Goal: Task Accomplishment & Management: Manage account settings

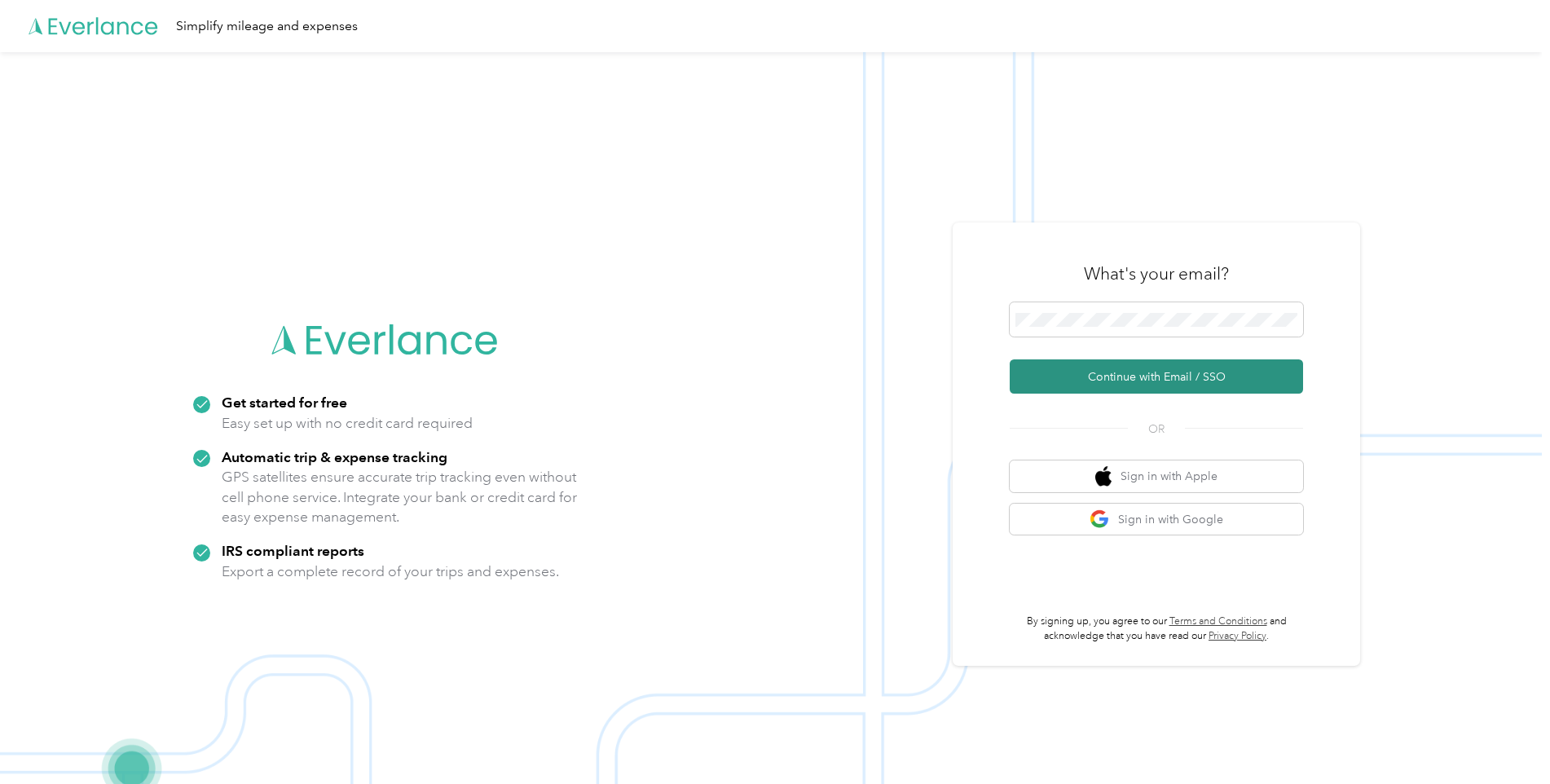
click at [1139, 377] on button "Continue with Email / SSO" at bounding box center [1156, 376] width 293 height 35
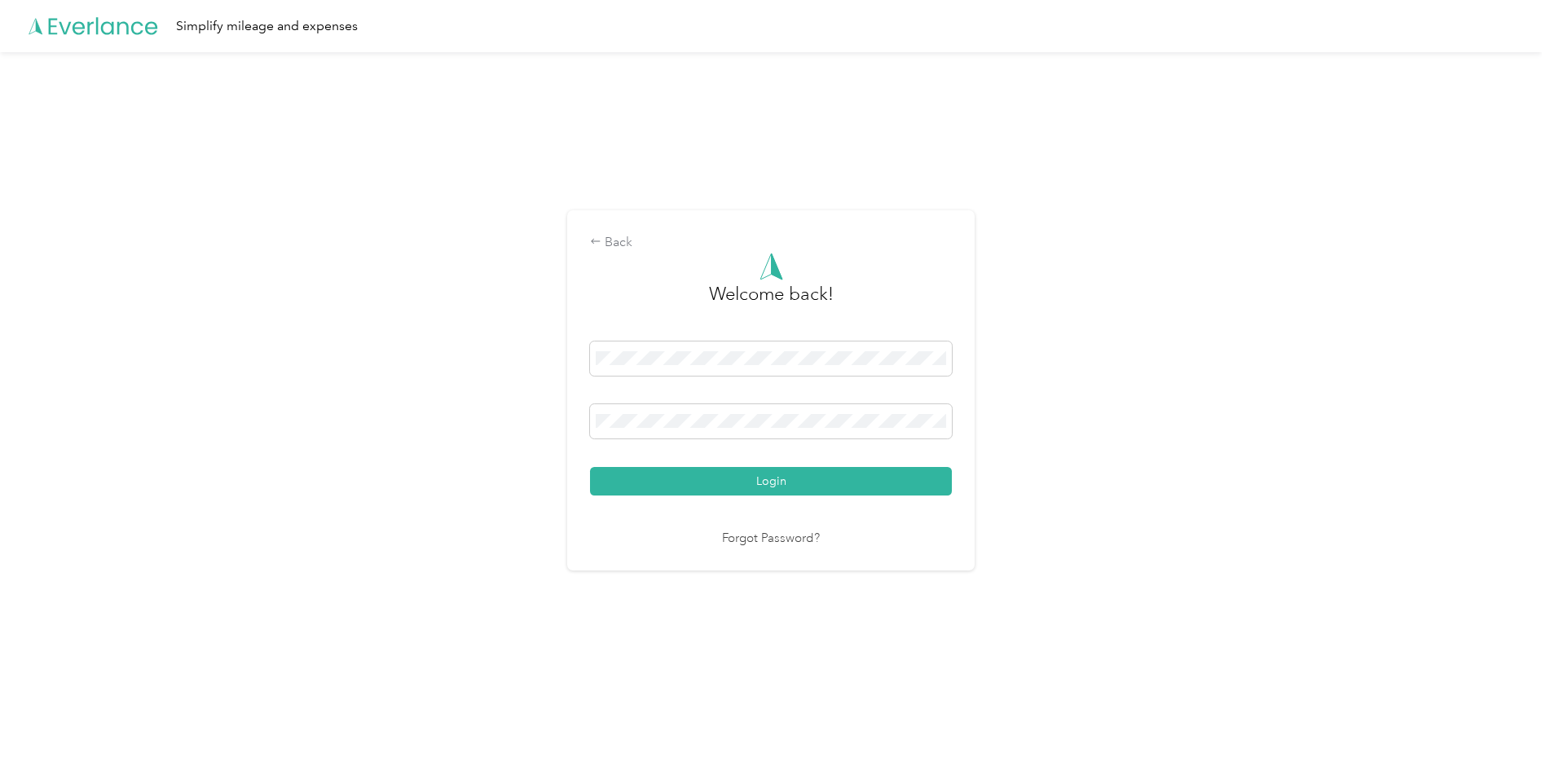
drag, startPoint x: 670, startPoint y: 492, endPoint x: 692, endPoint y: 475, distance: 27.8
click at [671, 492] on button "Login" at bounding box center [770, 481] width 362 height 29
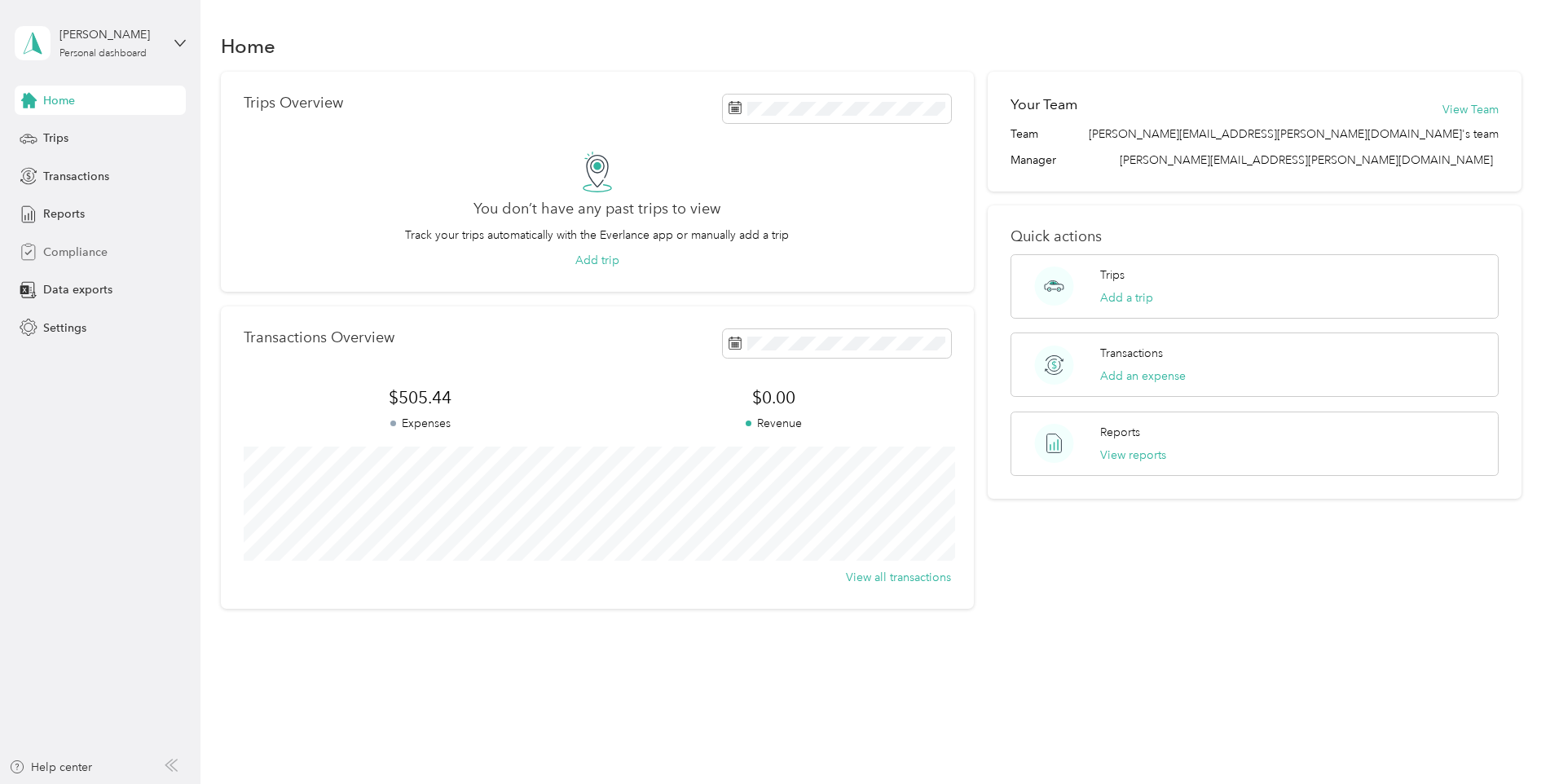
click at [81, 250] on span "Compliance" at bounding box center [75, 252] width 64 height 17
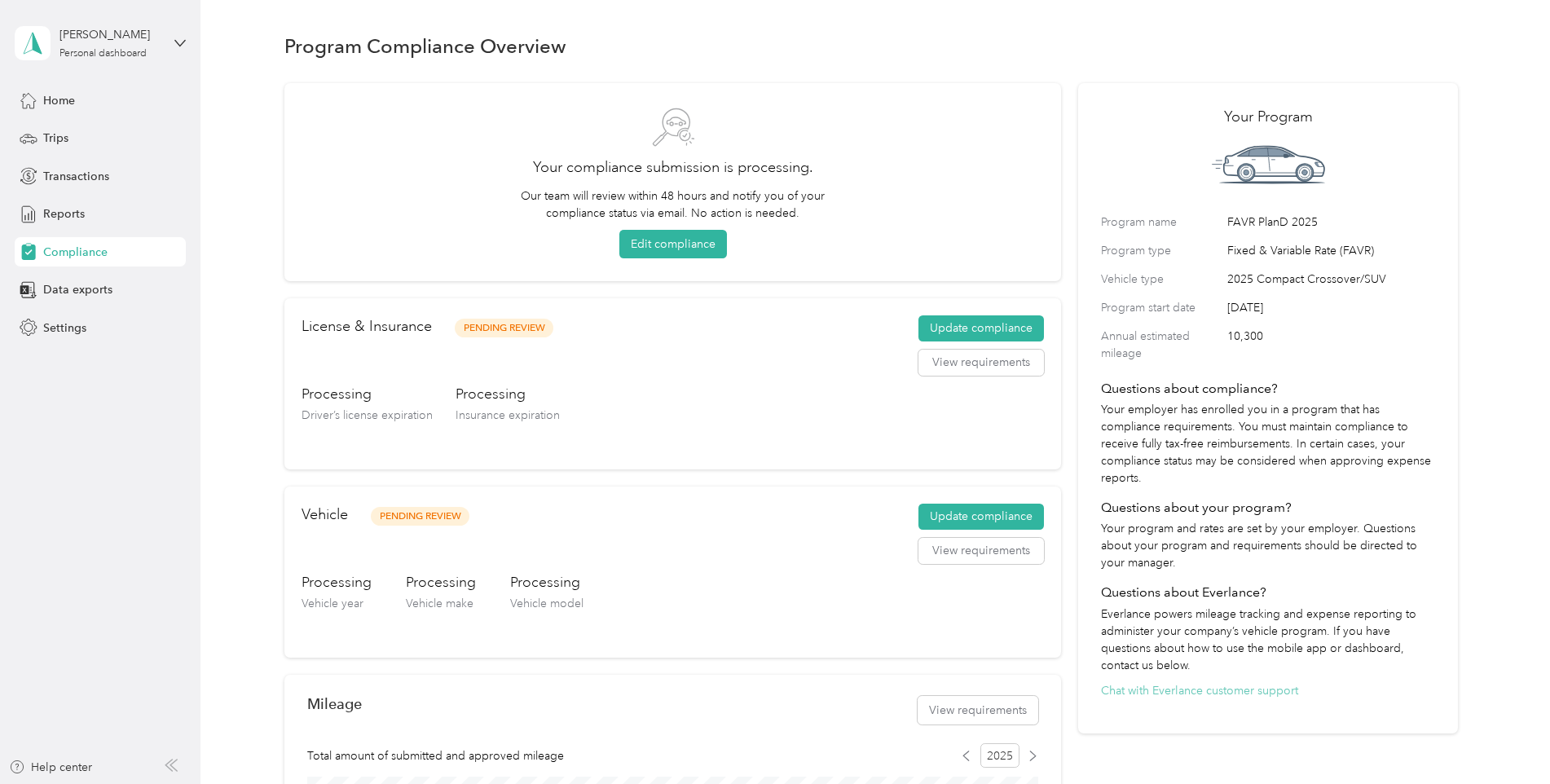
click at [1219, 690] on button "Chat with Everlance customer support" at bounding box center [1199, 690] width 197 height 17
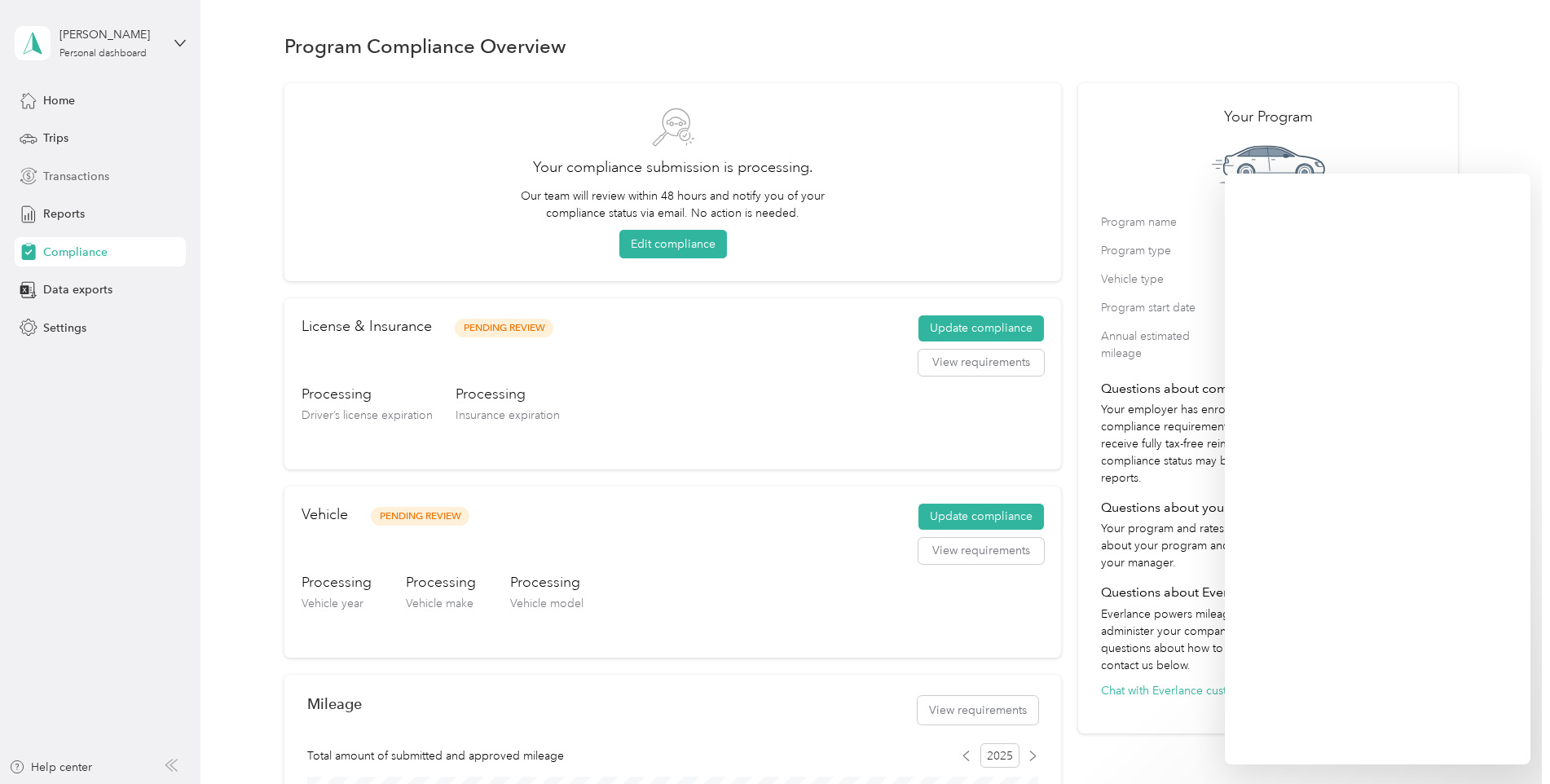
click at [65, 184] on span "Transactions" at bounding box center [76, 176] width 66 height 17
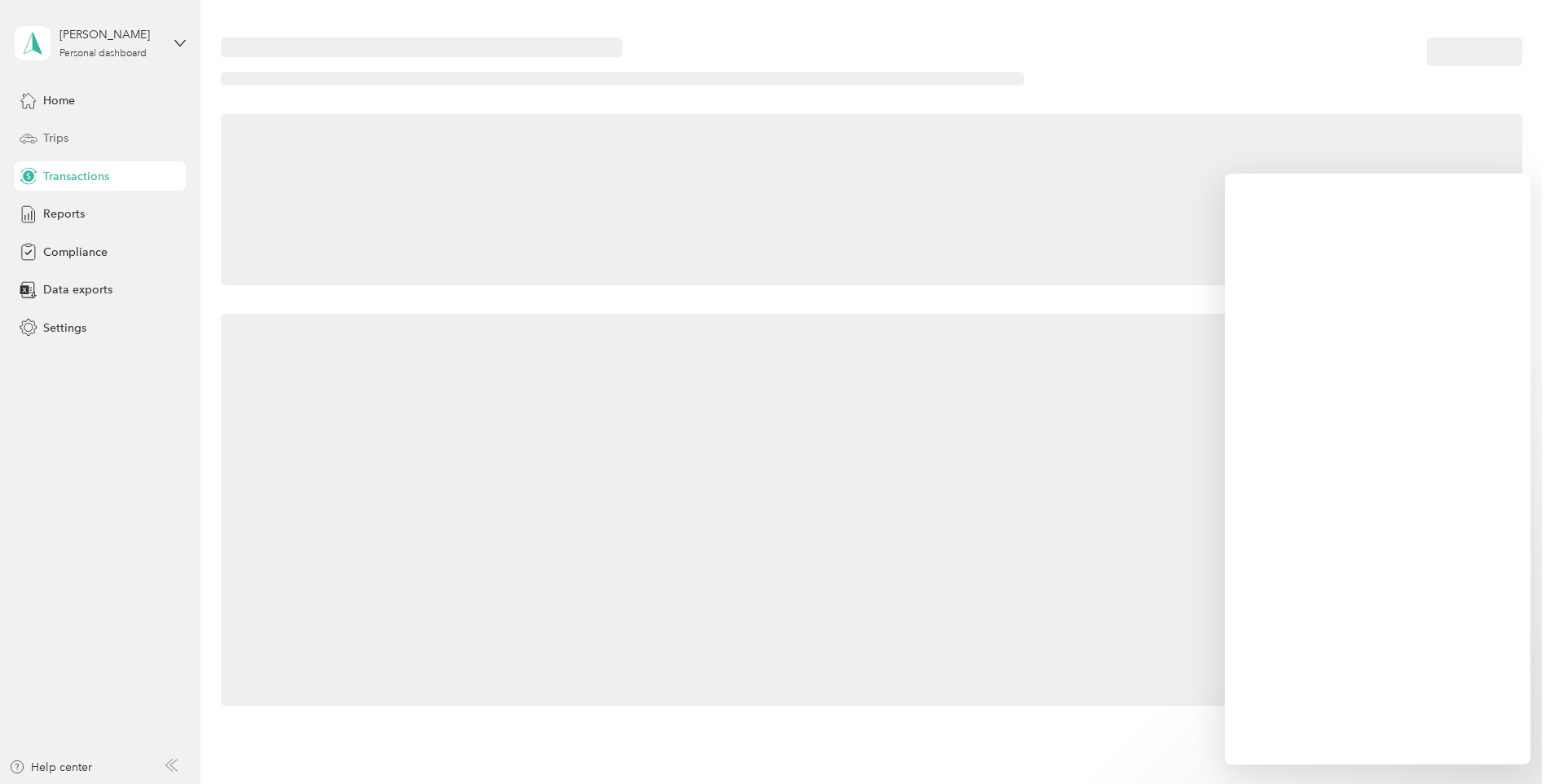
click at [54, 138] on span "Trips" at bounding box center [55, 138] width 26 height 17
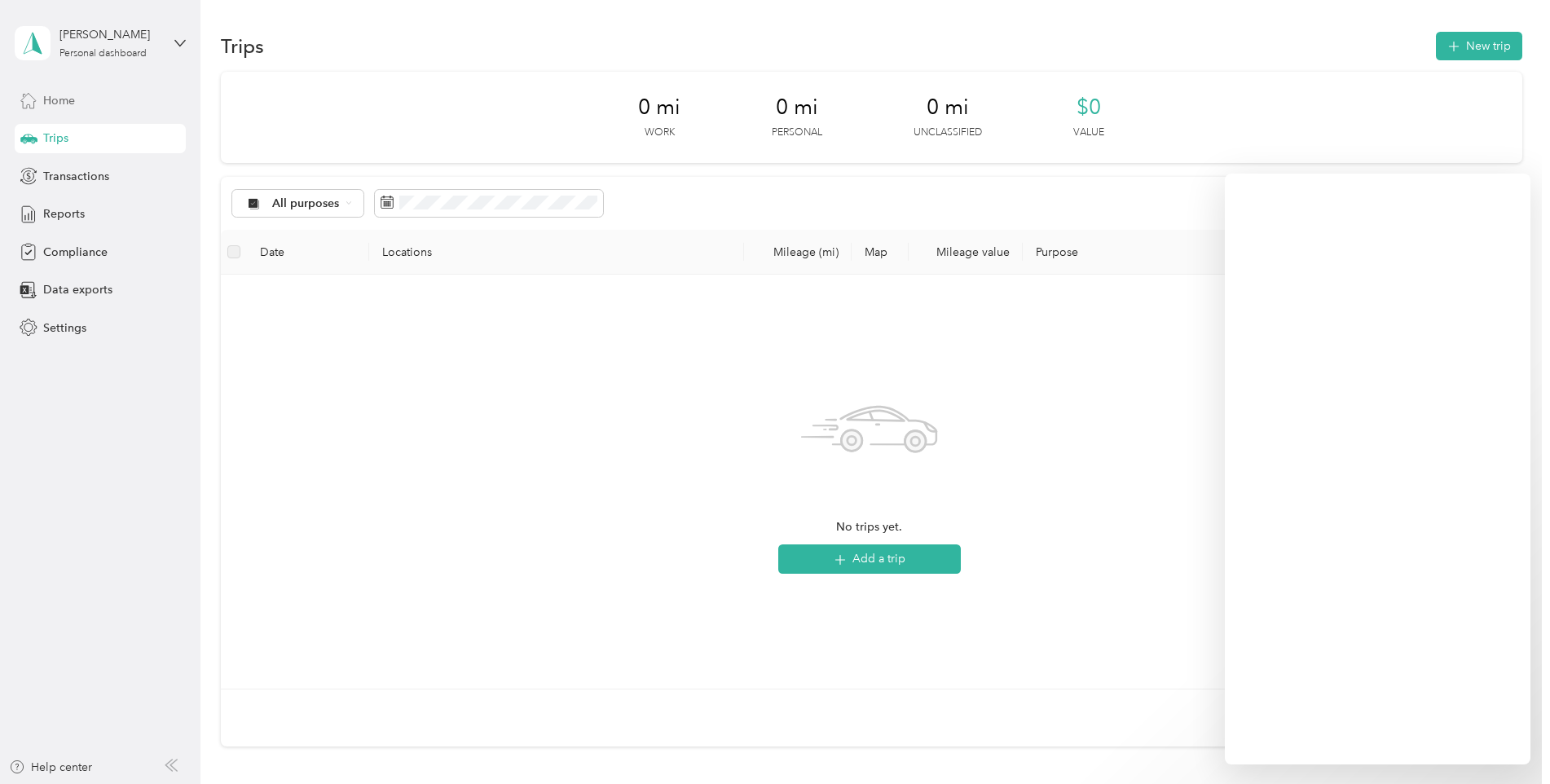
click at [68, 104] on span "Home" at bounding box center [59, 100] width 32 height 17
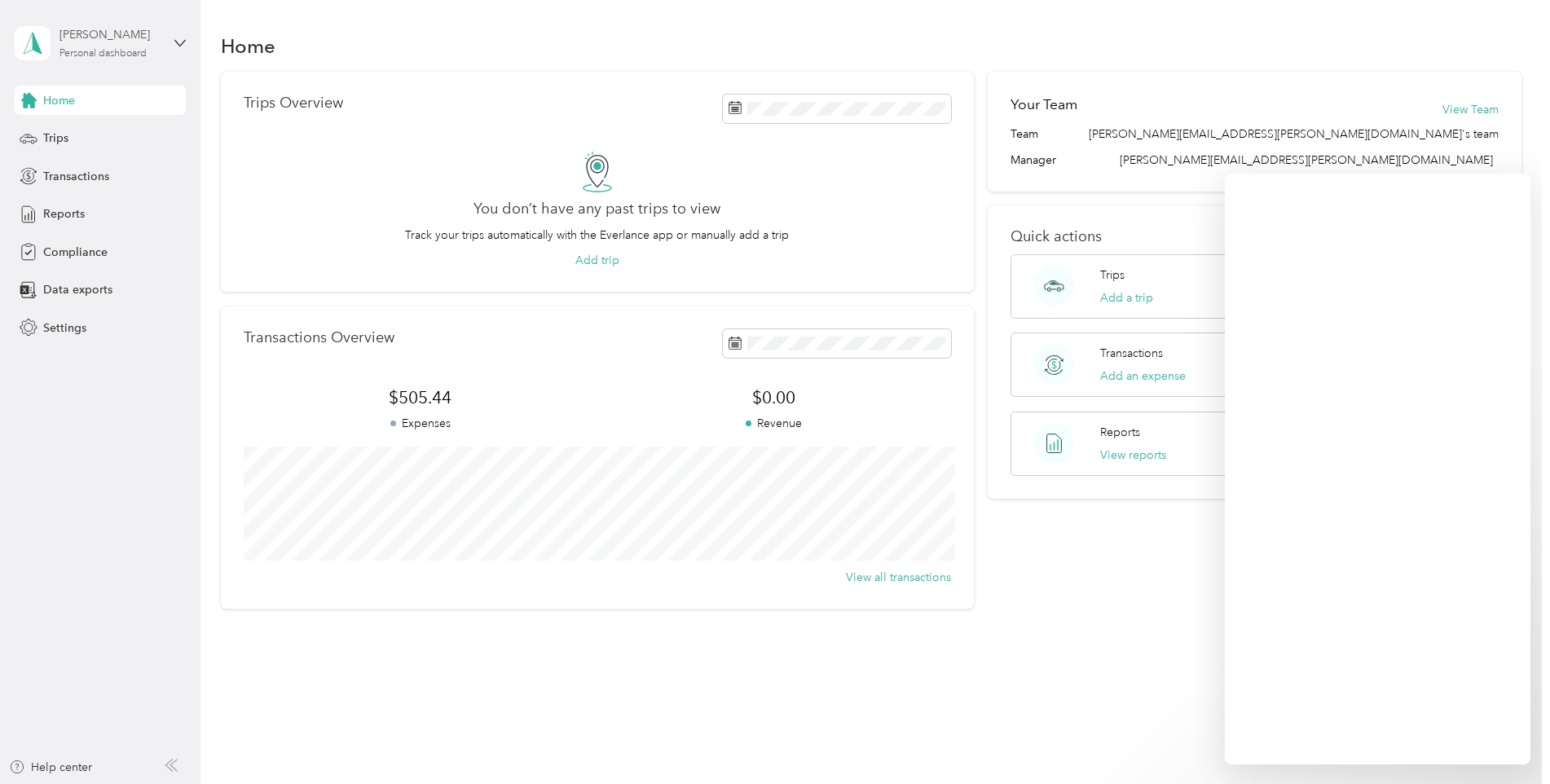
click at [158, 49] on div "[PERSON_NAME] Personal dashboard" at bounding box center [110, 43] width 102 height 33
click at [123, 133] on div "Log out" at bounding box center [186, 131] width 321 height 29
